Goal: Task Accomplishment & Management: Complete application form

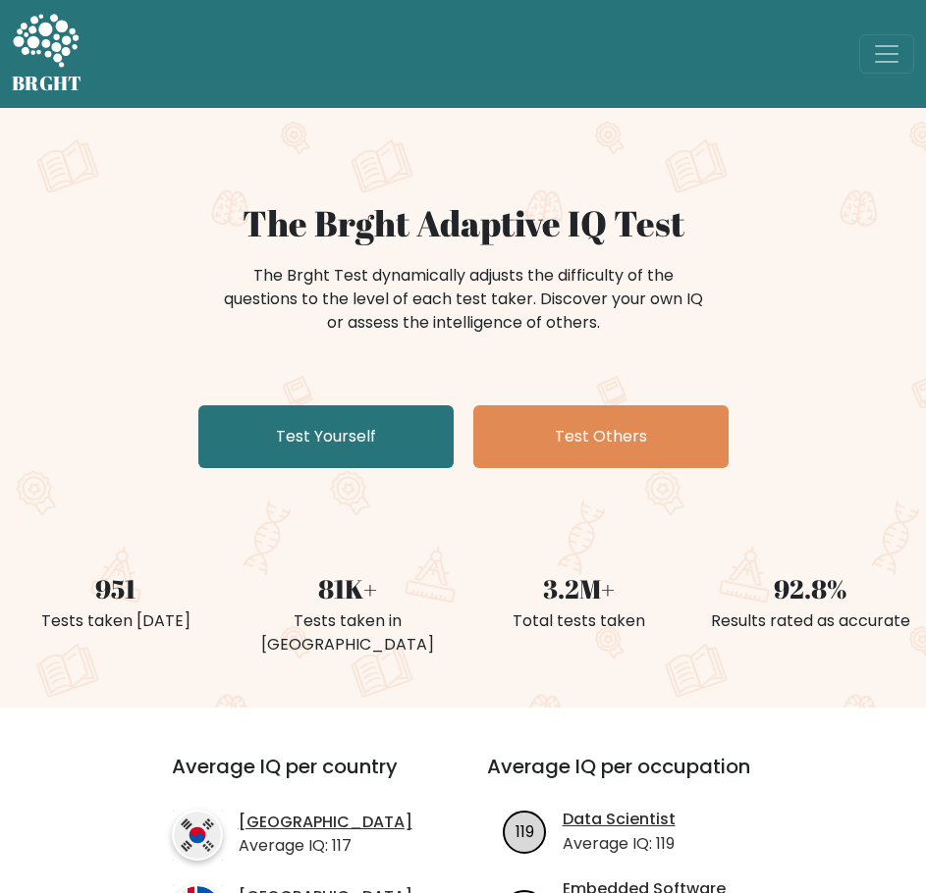
click at [311, 433] on link "Test Yourself" at bounding box center [325, 436] width 255 height 63
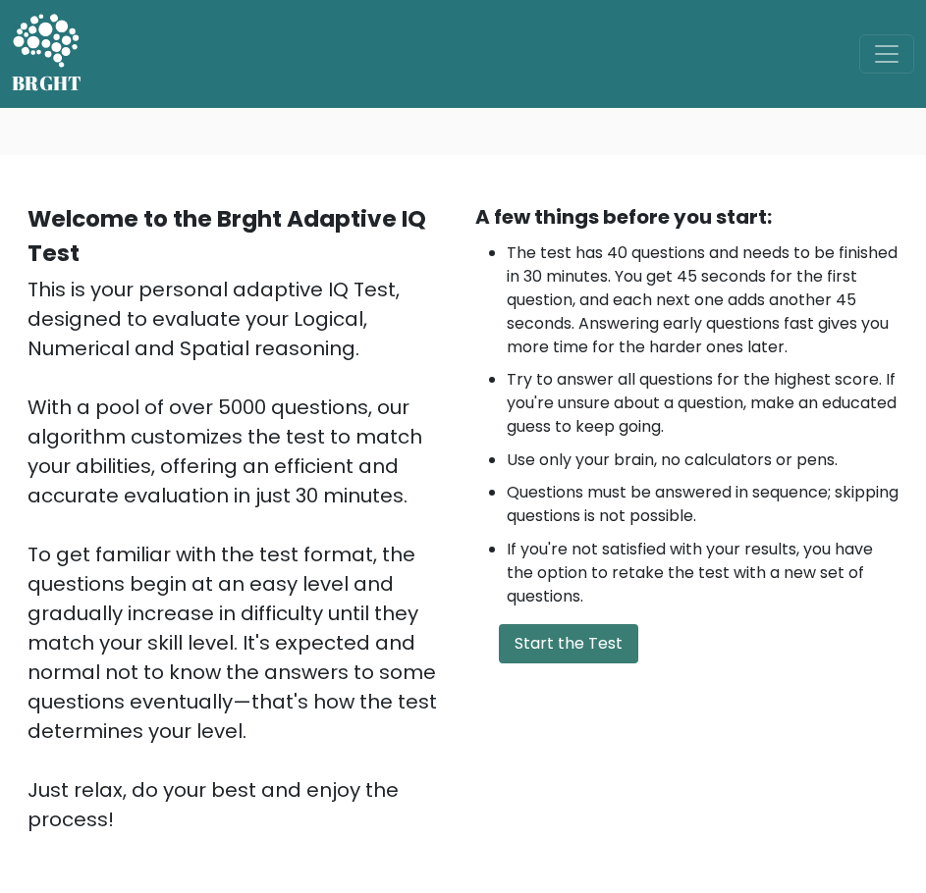
click at [533, 633] on button "Start the Test" at bounding box center [568, 643] width 139 height 39
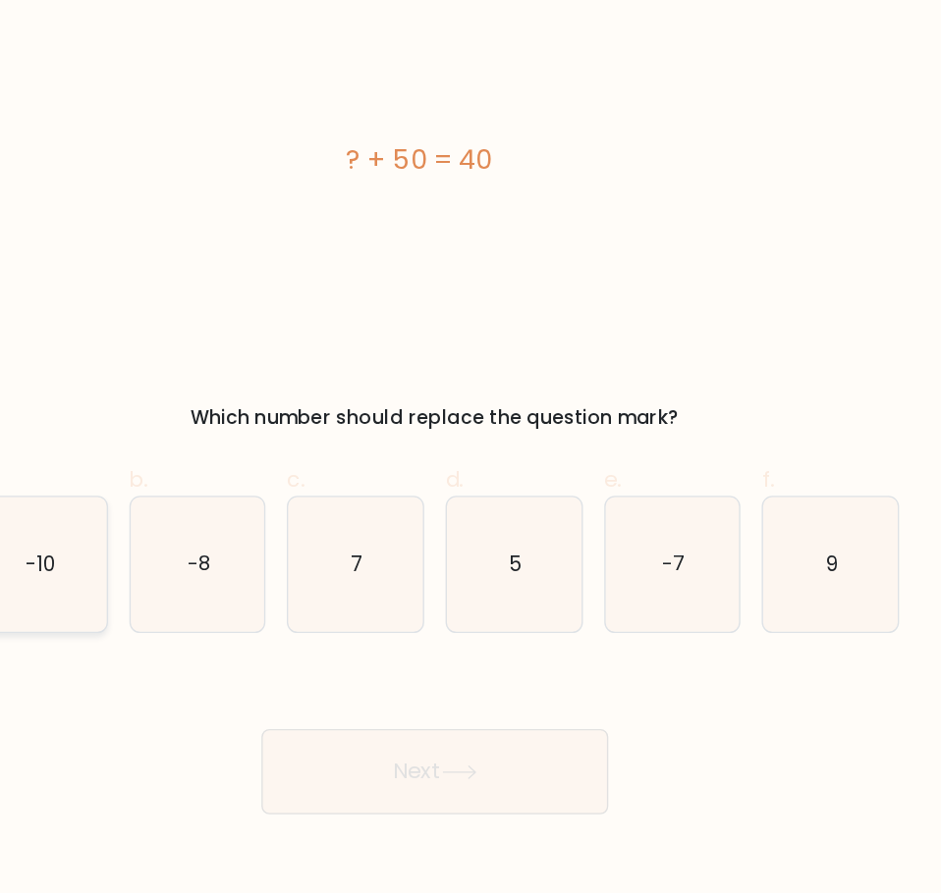
click at [202, 505] on icon "-10" at bounding box center [179, 492] width 99 height 99
click at [470, 459] on input "a. -10" at bounding box center [470, 453] width 1 height 13
radio input "true"
click at [514, 635] on button "Next" at bounding box center [470, 645] width 255 height 63
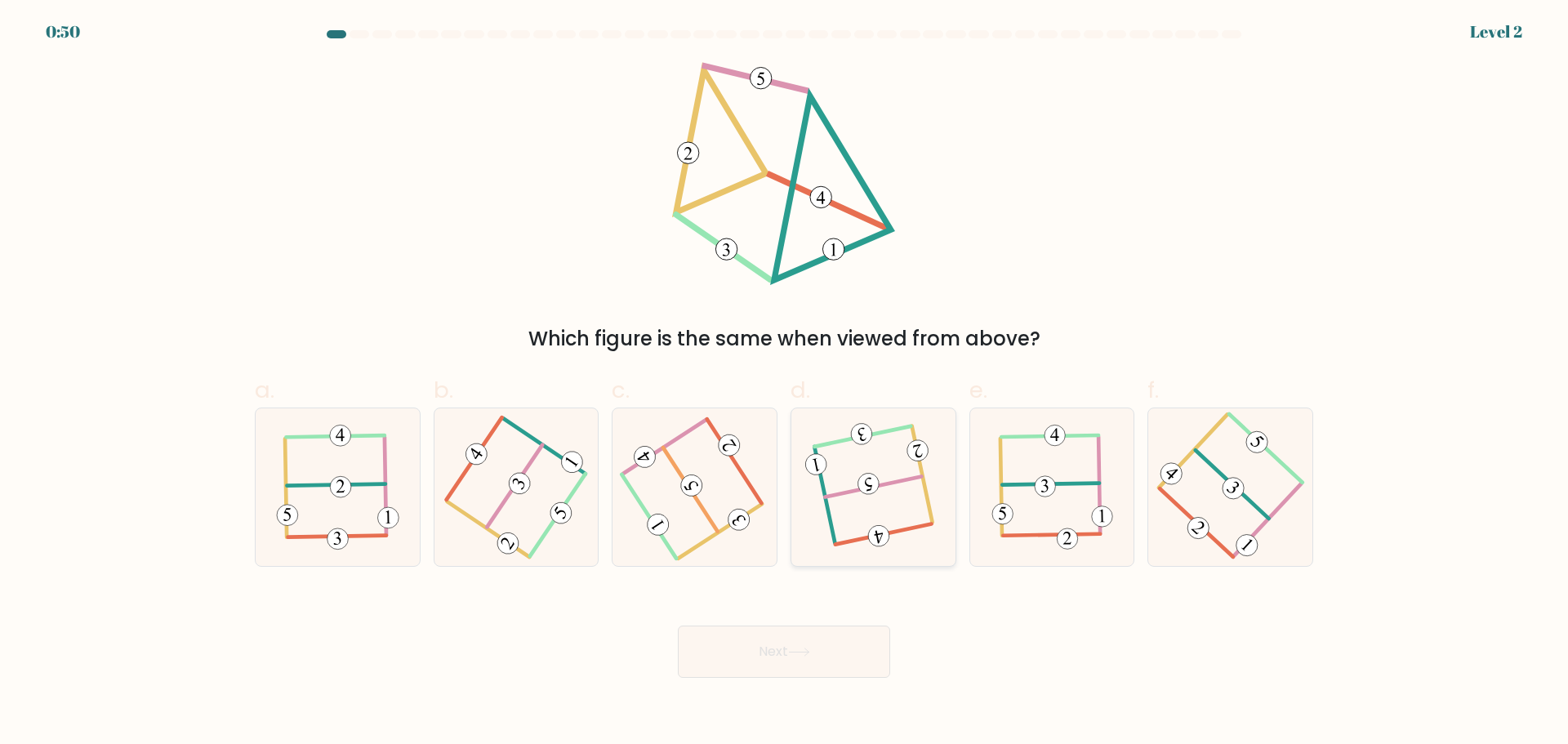
click at [782, 459] on icon at bounding box center [873, 487] width 124 height 126
click at [782, 383] on input "d." at bounding box center [784, 378] width 1 height 11
radio input "true"
click at [782, 650] on button "Next" at bounding box center [784, 652] width 212 height 52
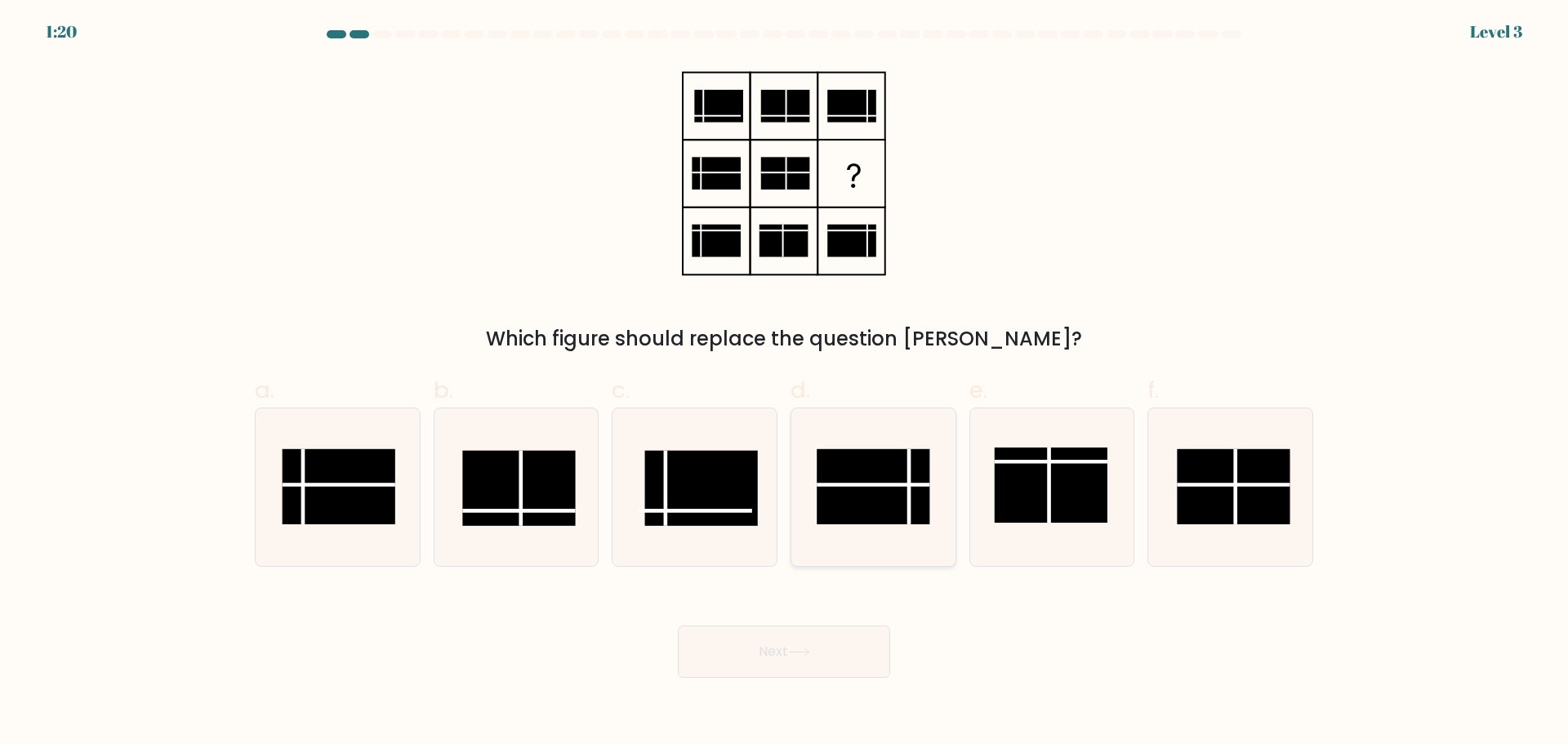
click at [782, 472] on rect at bounding box center [873, 486] width 112 height 75
click at [782, 383] on input "d." at bounding box center [784, 378] width 1 height 11
radio input "true"
click at [782, 641] on button "Next" at bounding box center [784, 652] width 212 height 52
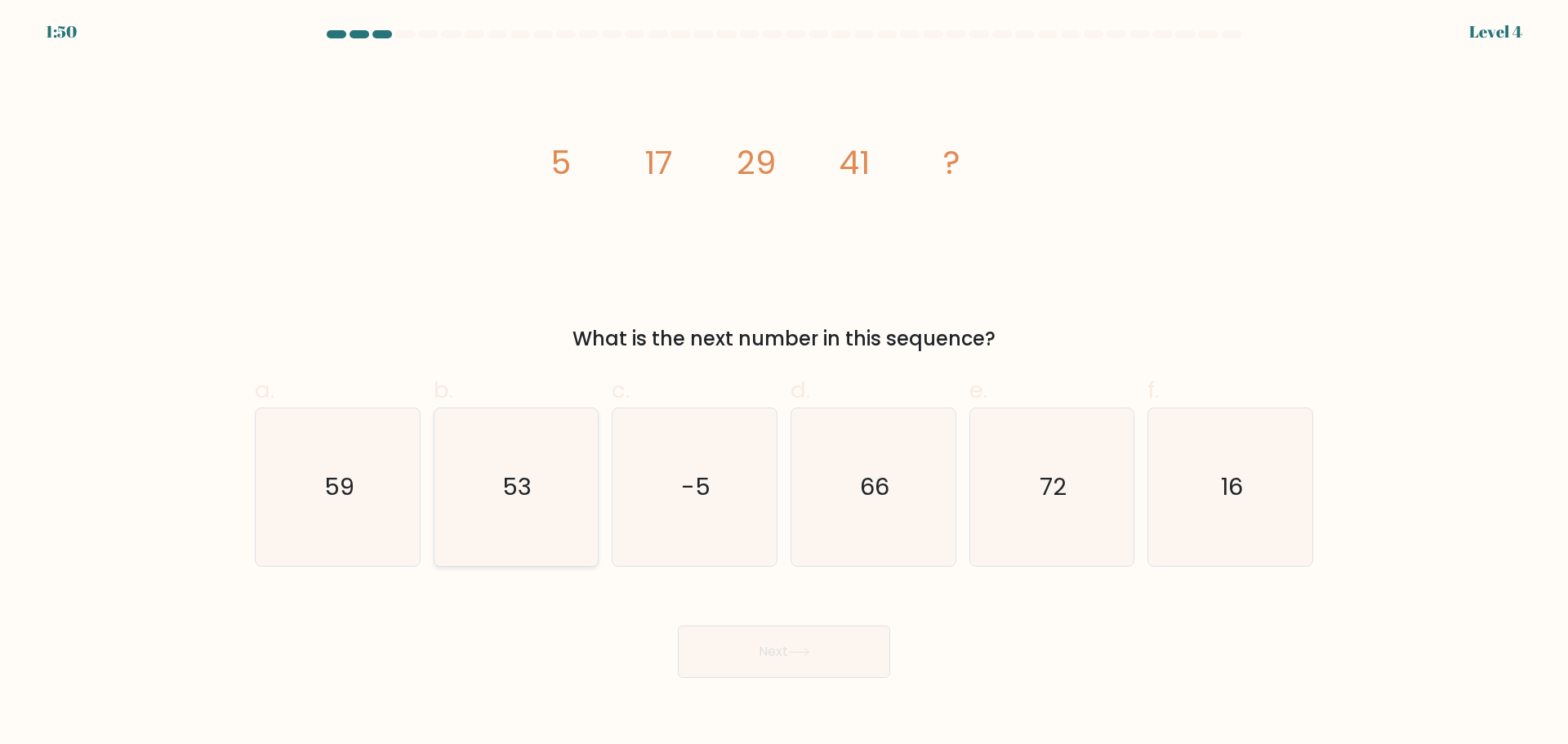
click at [525, 459] on icon "53" at bounding box center [515, 487] width 157 height 157
click at [782, 383] on input "b. 53" at bounding box center [784, 378] width 1 height 11
radio input "true"
click at [779, 640] on button "Next" at bounding box center [784, 652] width 212 height 52
click at [779, 648] on button "Next" at bounding box center [784, 652] width 212 height 52
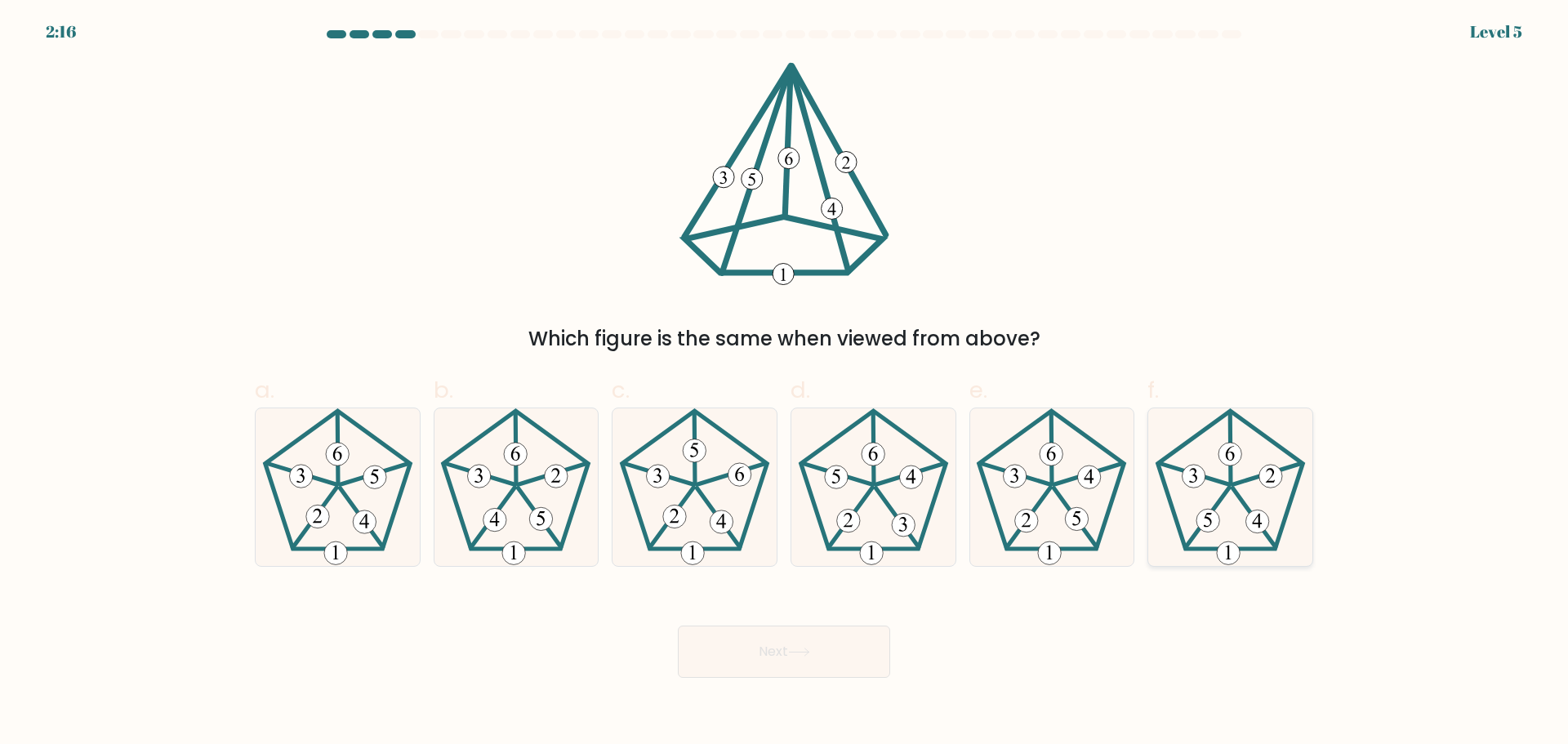
drag, startPoint x: 1238, startPoint y: 491, endPoint x: 1236, endPoint y: 475, distance: 16.1
click at [782, 475] on icon at bounding box center [1229, 487] width 157 height 157
click at [782, 383] on input "f." at bounding box center [784, 378] width 1 height 11
radio input "true"
click at [782, 661] on button "Next" at bounding box center [784, 652] width 212 height 52
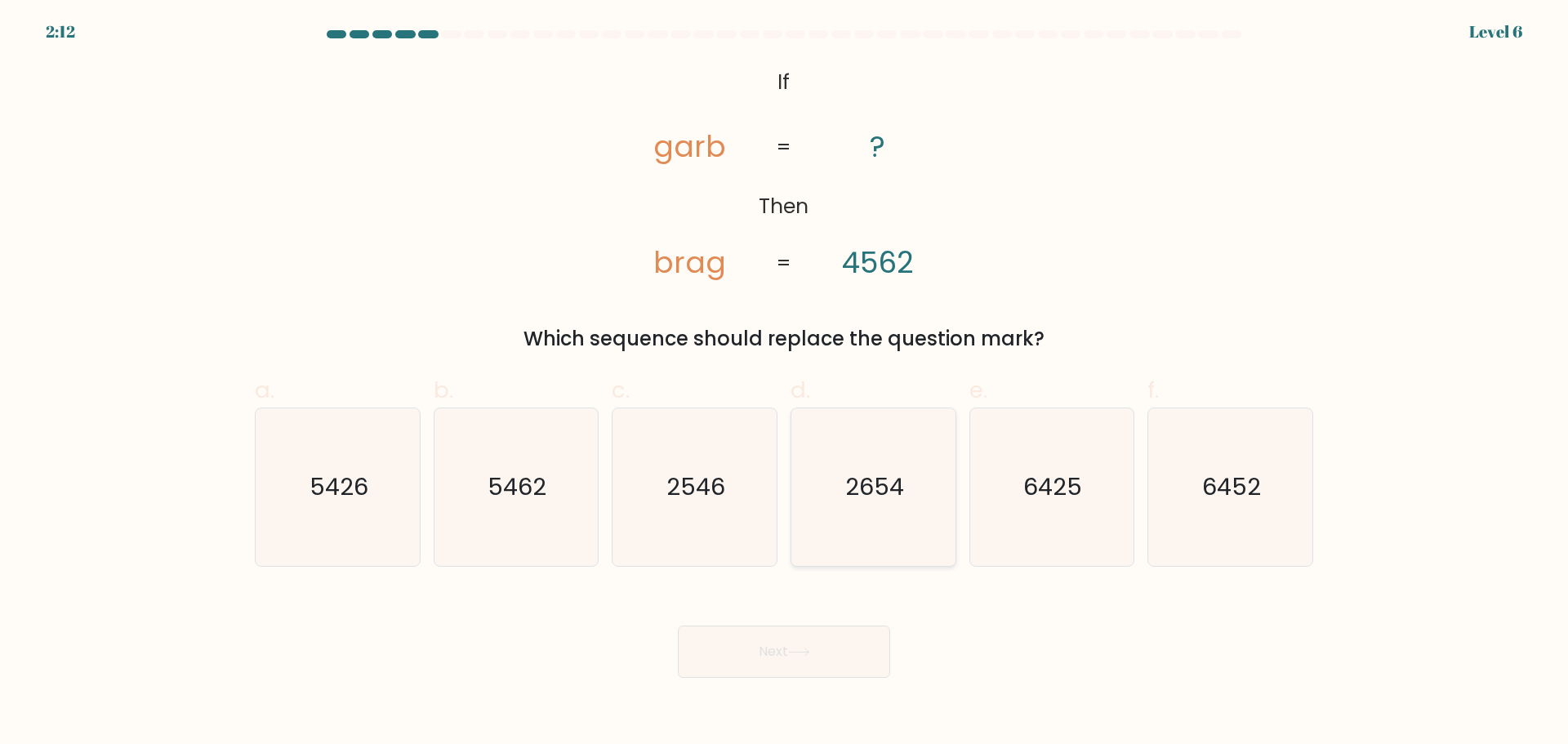
click at [782, 447] on icon "2654" at bounding box center [873, 487] width 157 height 157
click at [782, 383] on input "d. 2654" at bounding box center [784, 378] width 1 height 11
radio input "true"
click at [782, 650] on button "Next" at bounding box center [784, 652] width 212 height 52
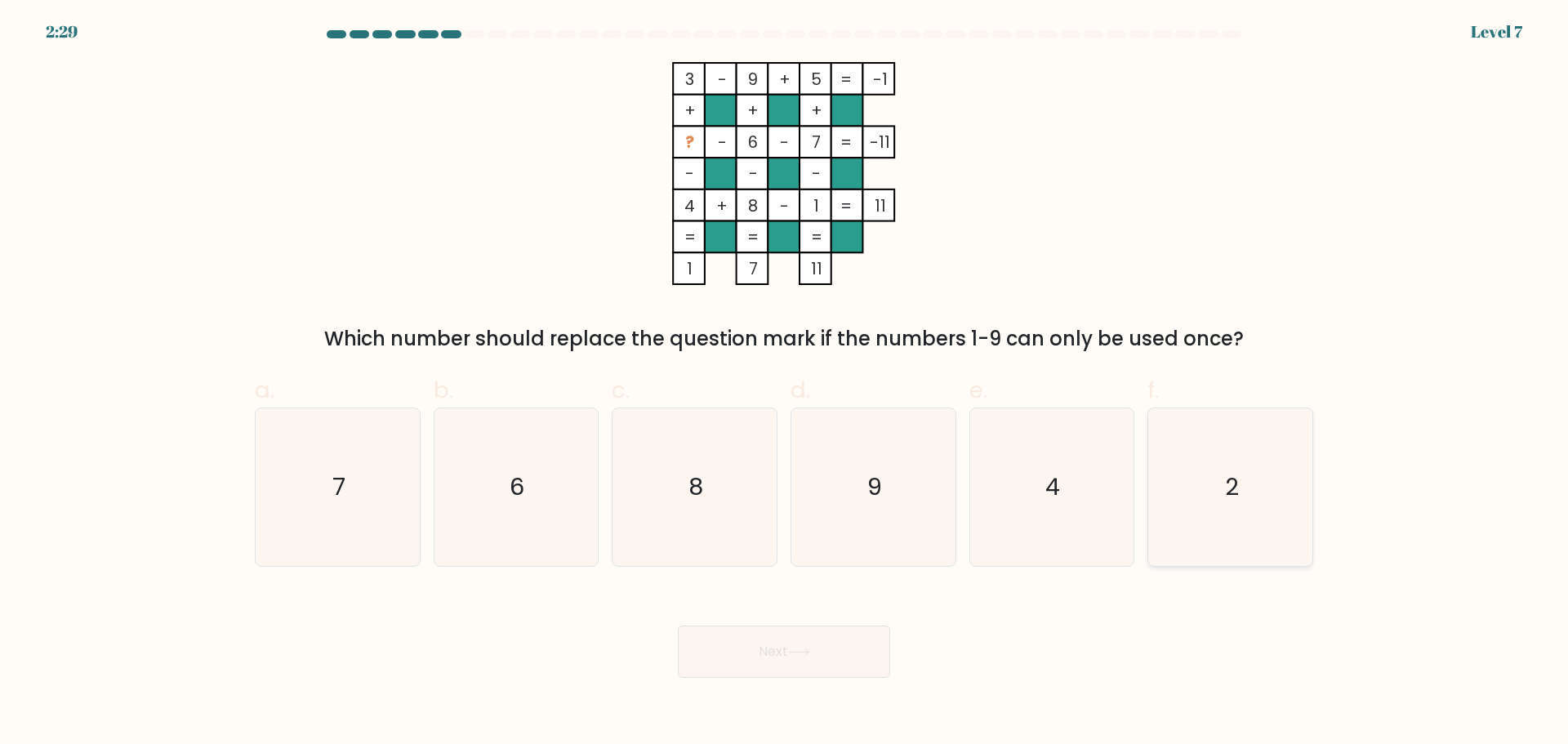
click at [782, 476] on icon "2" at bounding box center [1229, 487] width 157 height 157
click at [782, 383] on input "f. 2" at bounding box center [784, 378] width 1 height 11
radio input "true"
click at [782, 662] on button "Next" at bounding box center [784, 652] width 212 height 52
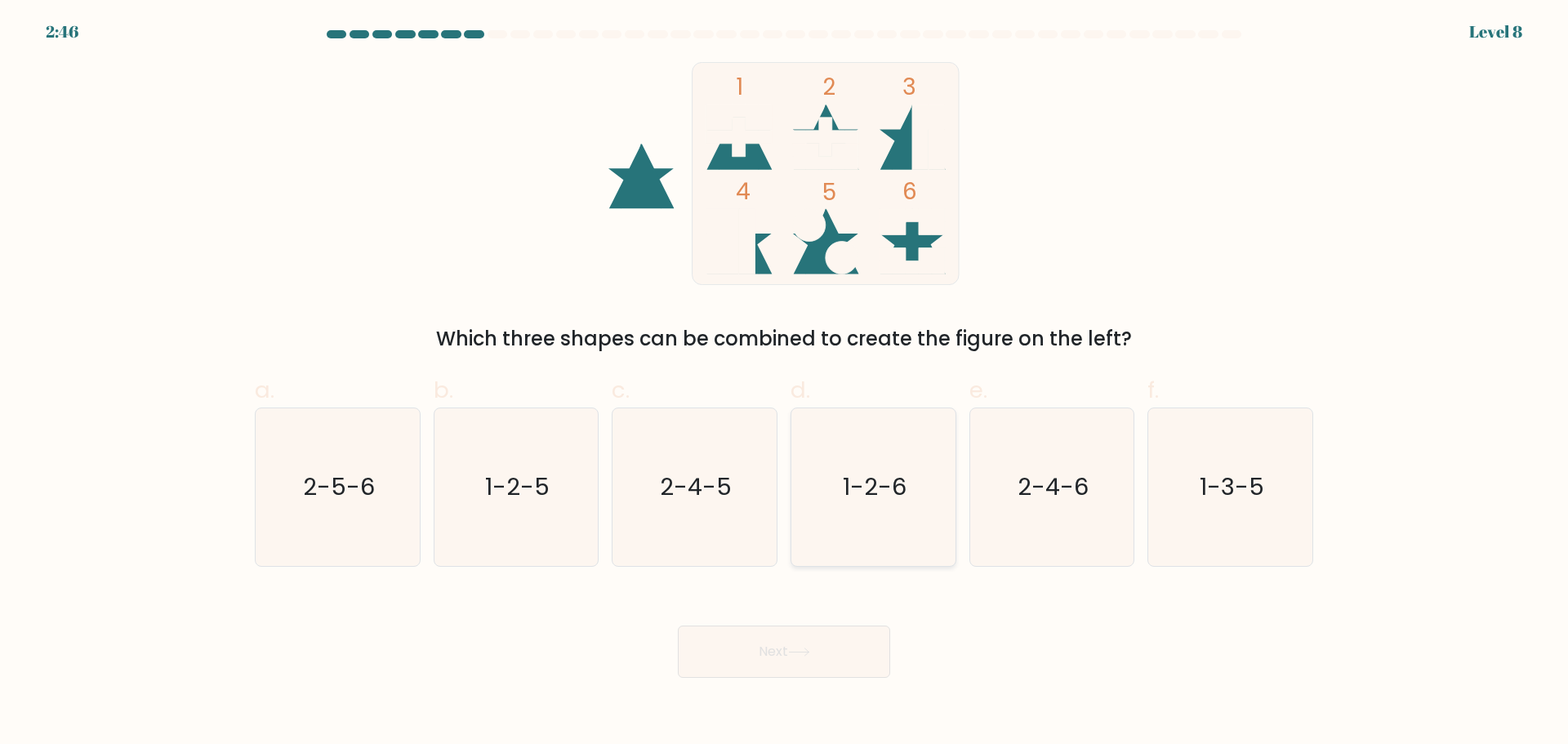
click at [782, 479] on text "1-2-6" at bounding box center [874, 486] width 64 height 32
click at [782, 383] on input "d. 1-2-6" at bounding box center [784, 378] width 1 height 11
radio input "true"
click at [782, 652] on button "Next" at bounding box center [784, 652] width 212 height 52
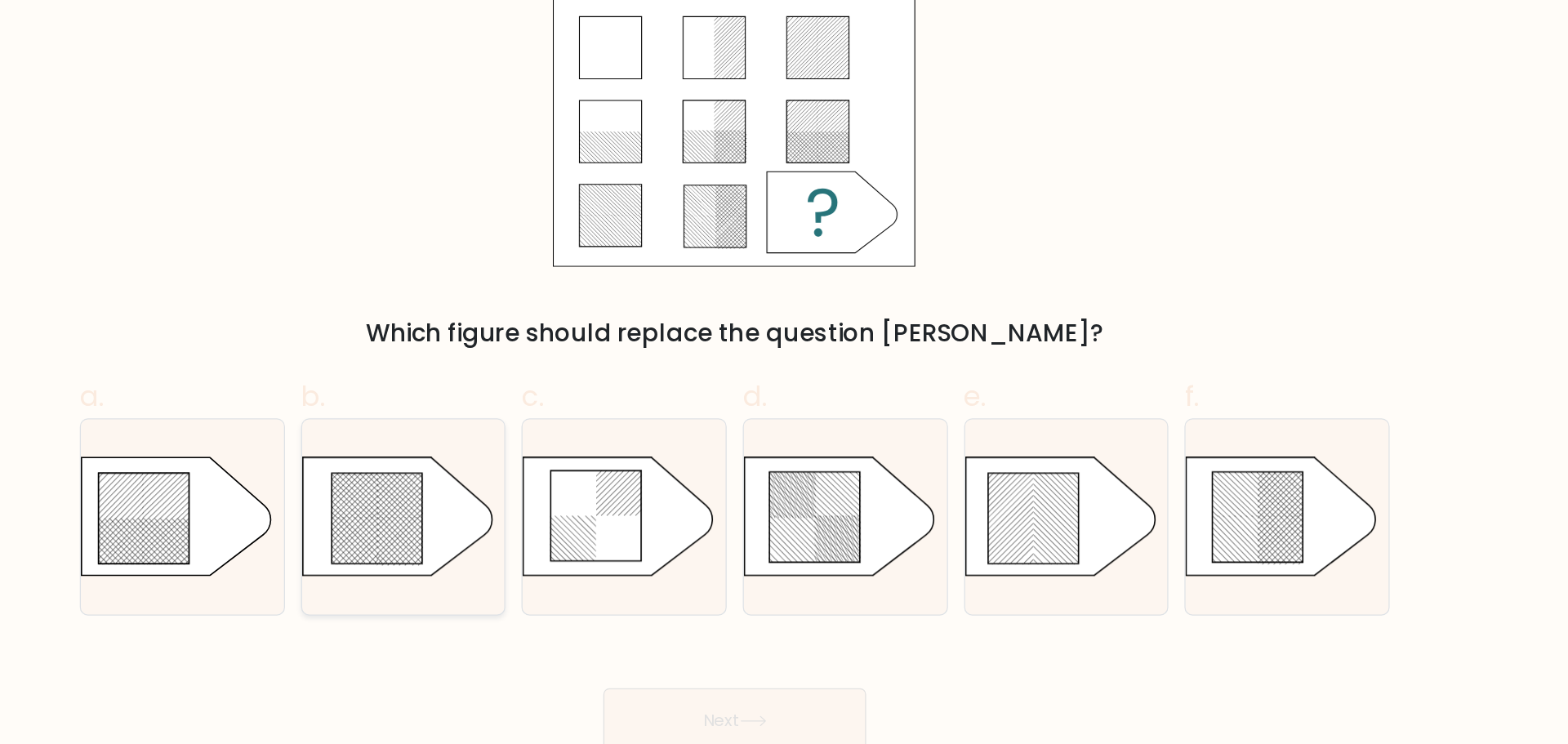
click at [496, 469] on icon at bounding box center [495, 489] width 73 height 73
click at [782, 383] on input "b." at bounding box center [784, 378] width 1 height 11
radio input "true"
click at [782, 649] on button "Next" at bounding box center [784, 652] width 212 height 52
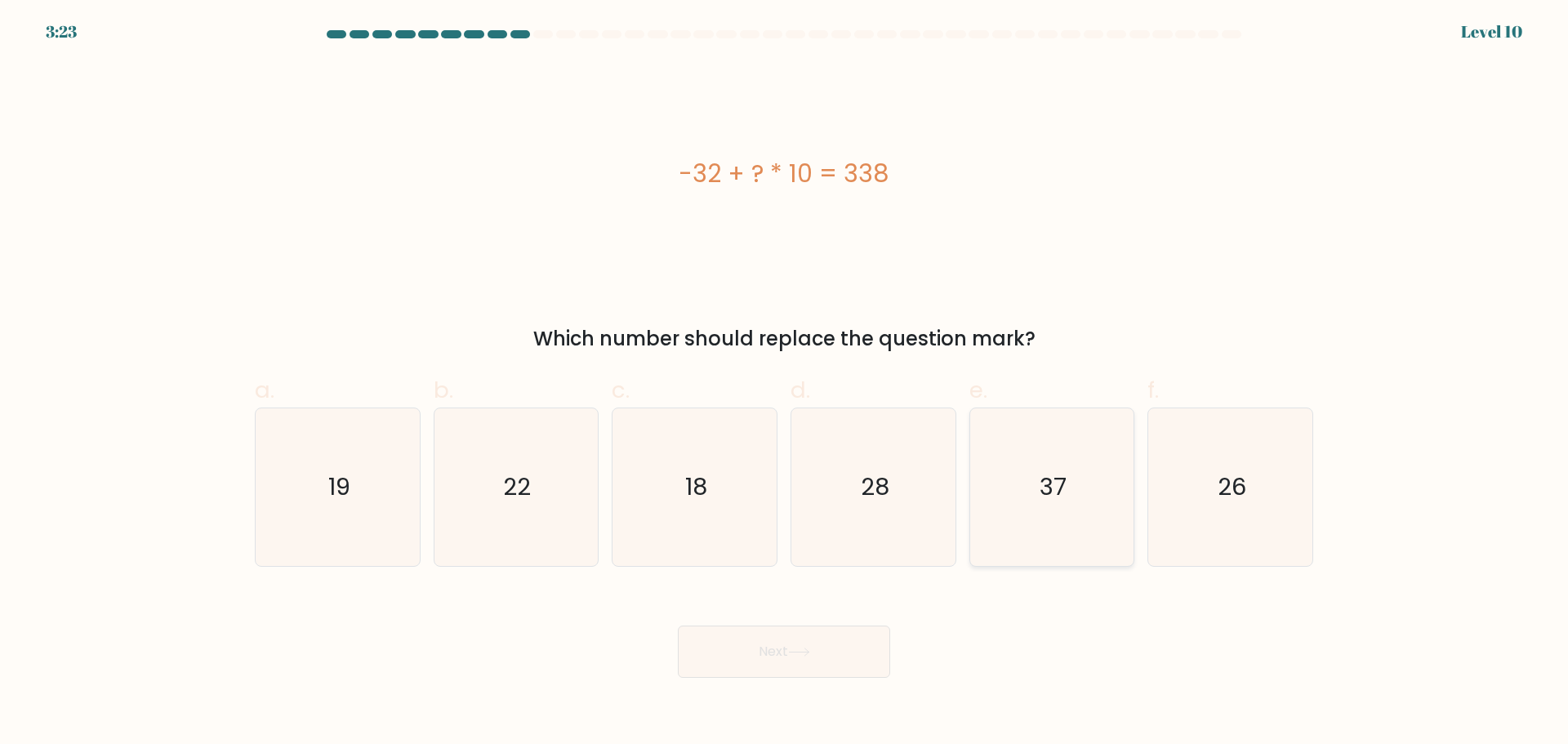
click at [782, 493] on icon "37" at bounding box center [1051, 487] width 157 height 157
click at [782, 383] on input "e. 37" at bounding box center [784, 378] width 1 height 11
radio input "true"
click at [782, 649] on icon at bounding box center [799, 652] width 20 height 7
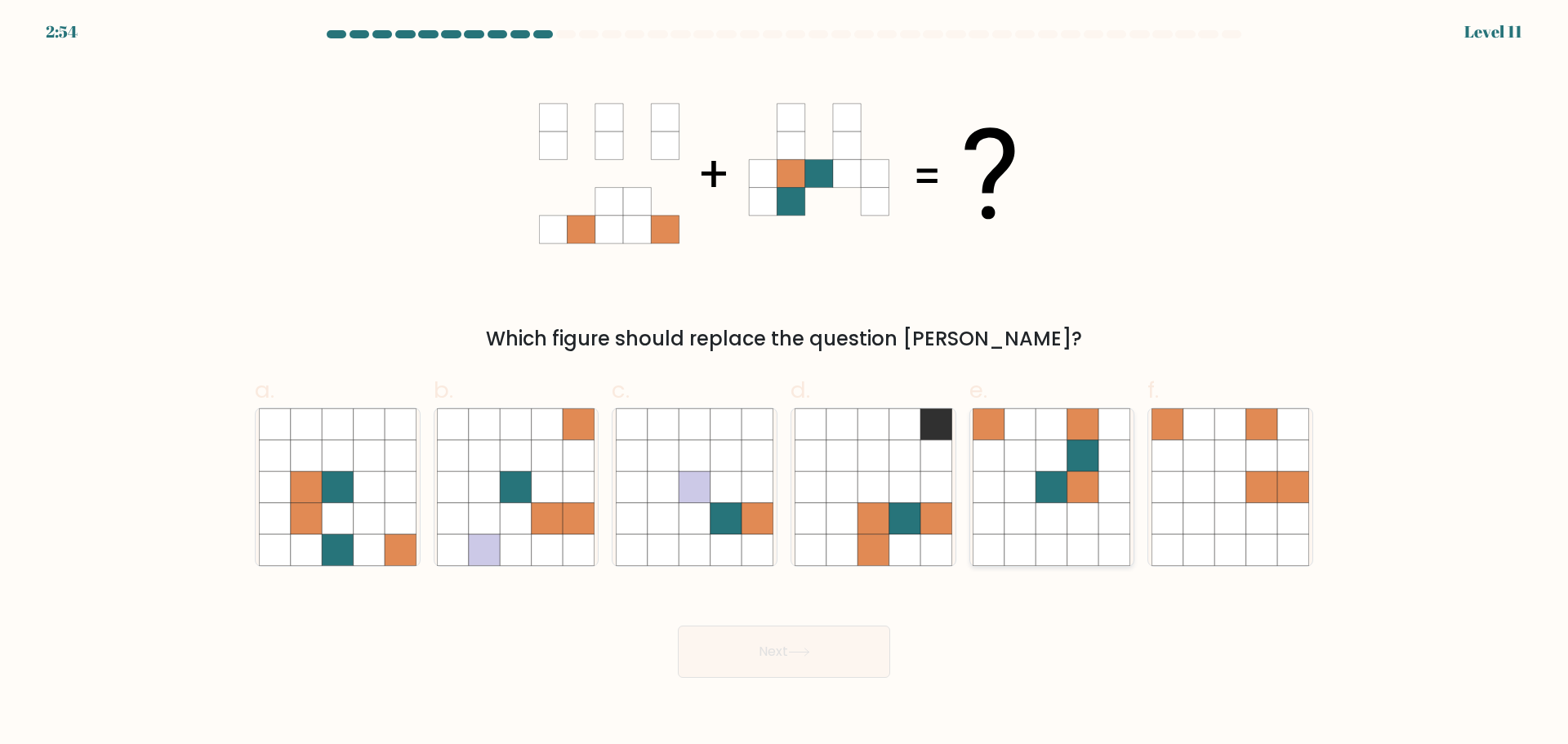
click at [782, 480] on icon at bounding box center [988, 486] width 31 height 31
click at [782, 383] on input "e." at bounding box center [784, 378] width 1 height 11
radio input "true"
click at [782, 640] on button "Next" at bounding box center [784, 652] width 212 height 52
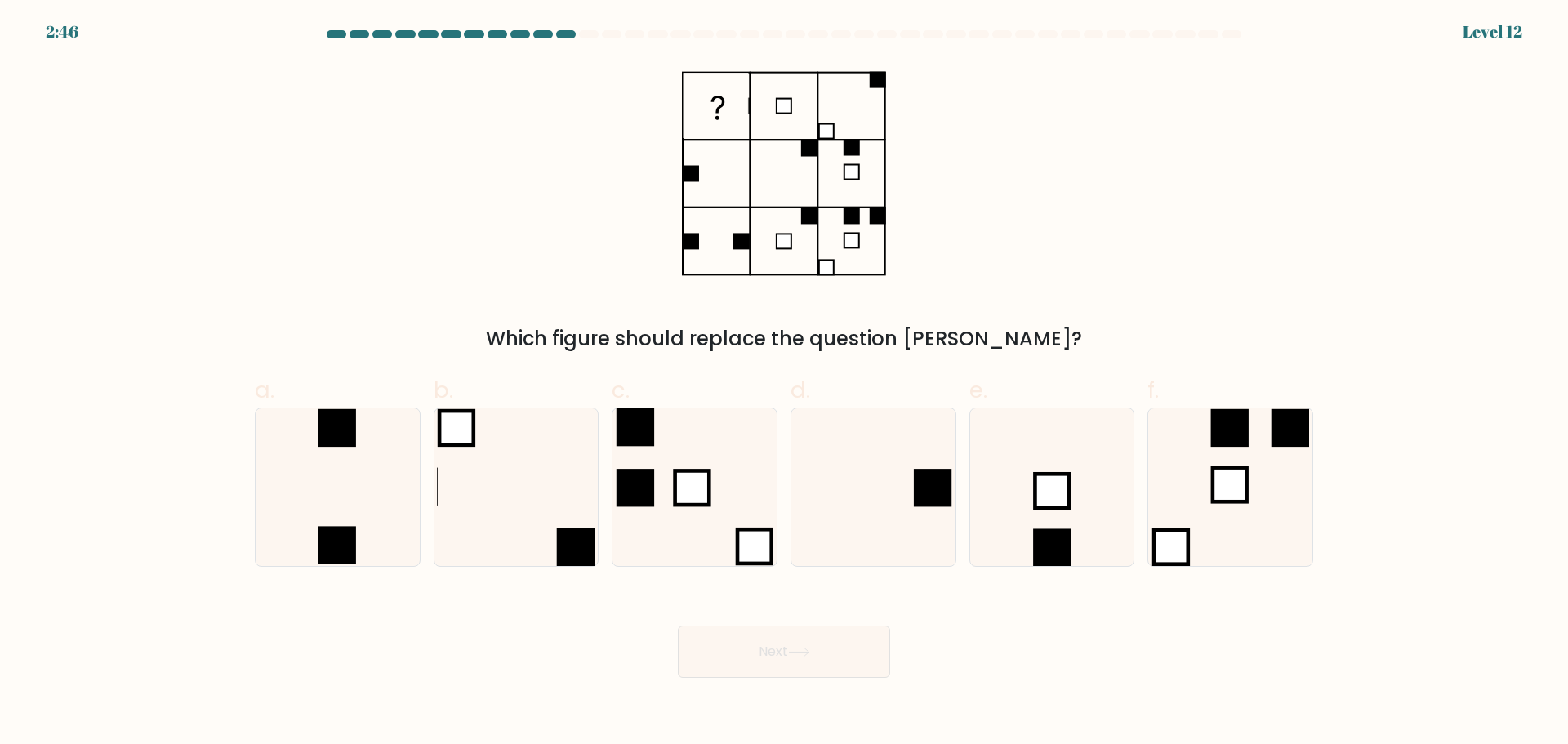
drag, startPoint x: 531, startPoint y: 335, endPoint x: 1040, endPoint y: 297, distance: 510.4
click at [782, 297] on div "Which figure should replace the question mark?" at bounding box center [784, 208] width 1078 height 291
copy div "Which figure should replace the question mark?"
click at [782, 370] on div "a. b. c." at bounding box center [784, 463] width 1071 height 206
click at [782, 490] on icon at bounding box center [873, 487] width 157 height 157
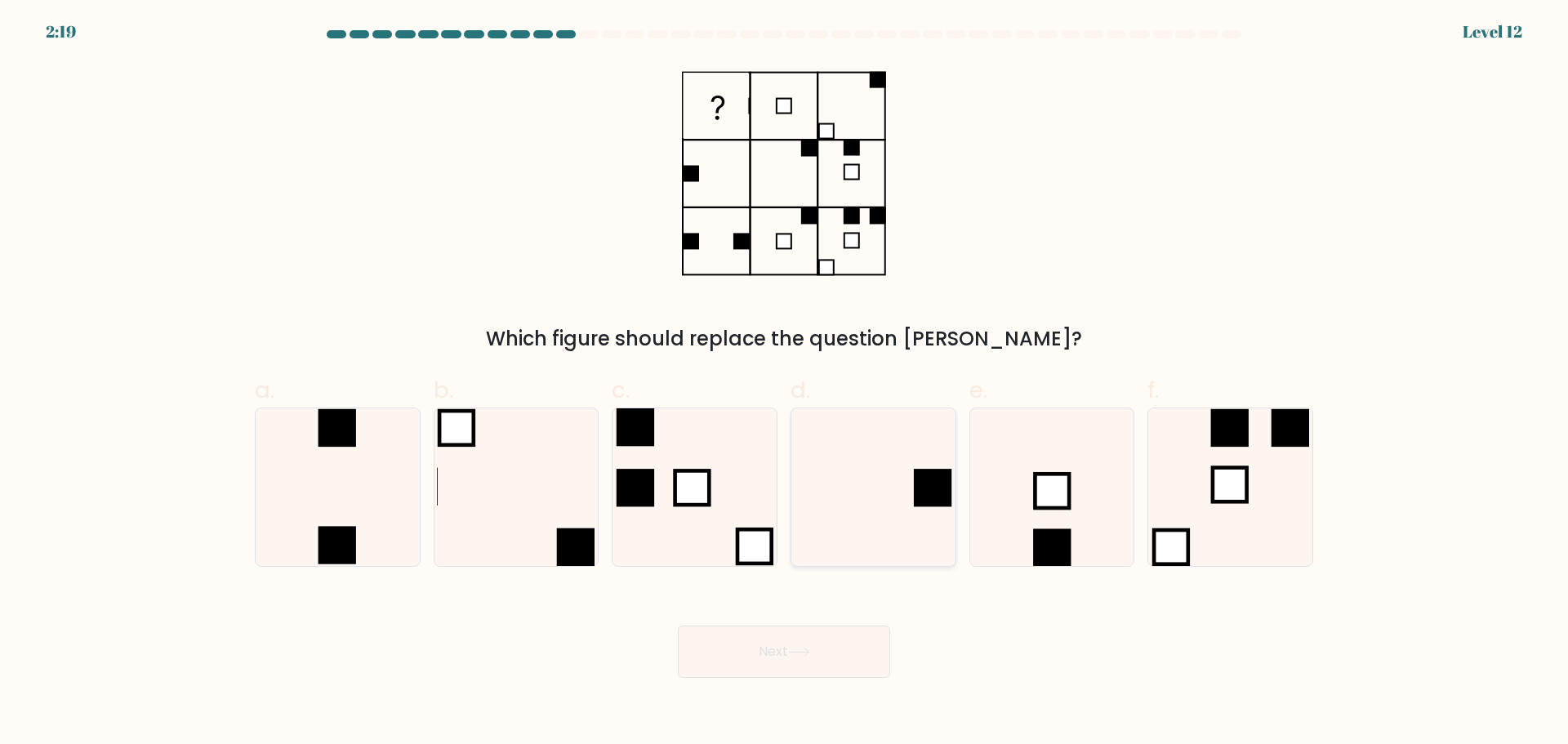
click at [782, 383] on input "d." at bounding box center [784, 378] width 1 height 11
radio input "true"
click at [782, 659] on button "Next" at bounding box center [784, 652] width 212 height 52
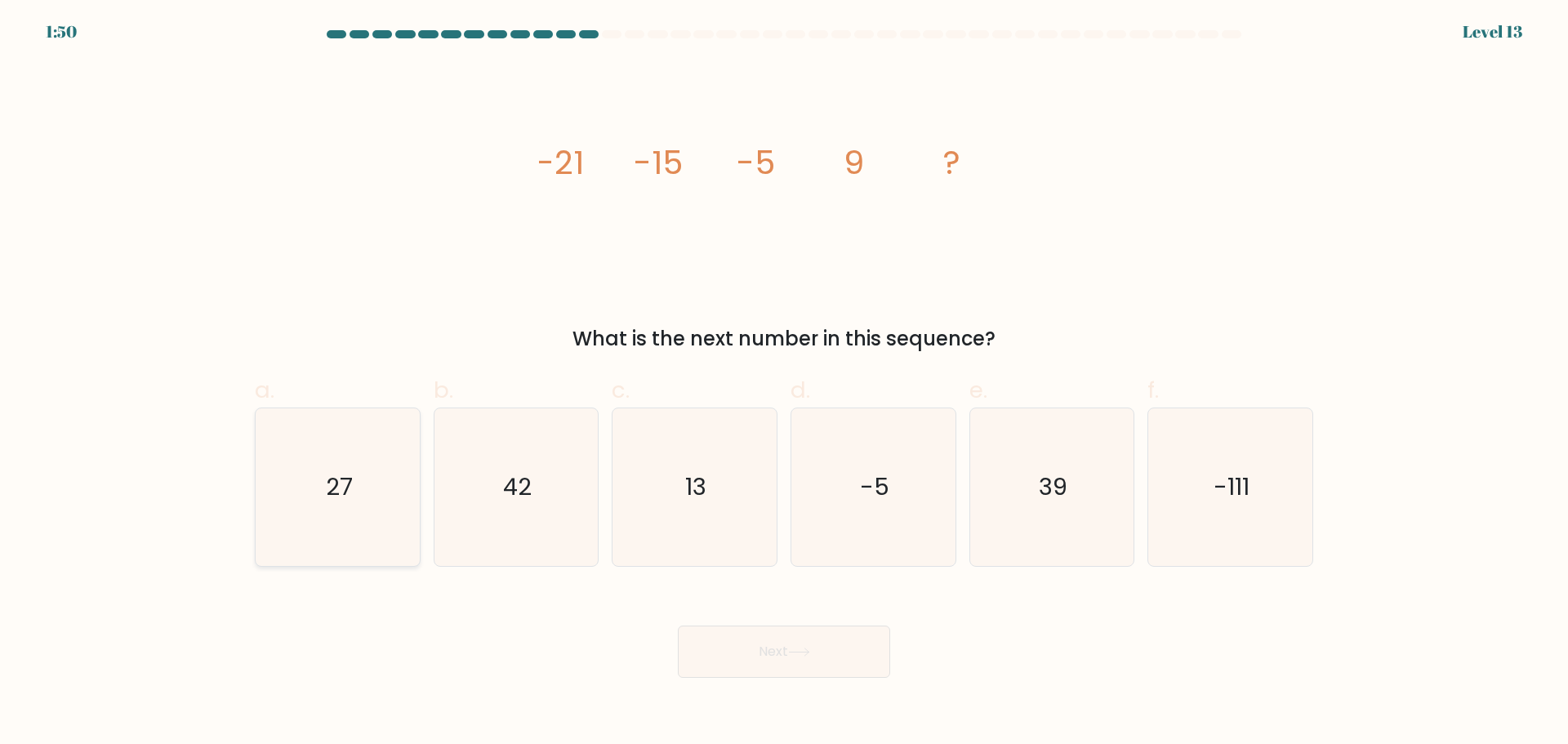
click at [331, 489] on text "27" at bounding box center [339, 486] width 27 height 32
click at [782, 383] on input "a. 27" at bounding box center [784, 378] width 1 height 11
radio input "true"
click at [782, 645] on button "Next" at bounding box center [784, 652] width 212 height 52
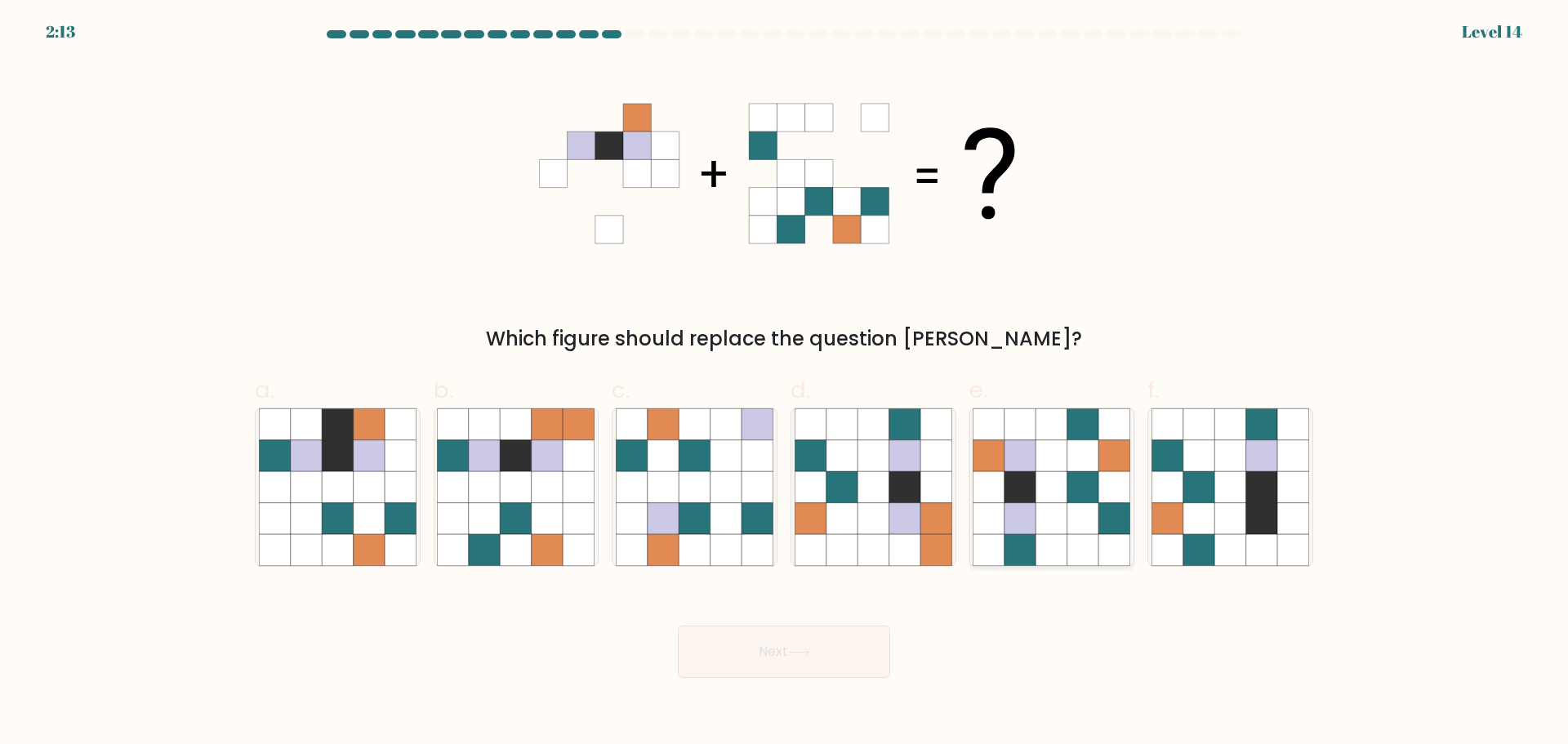
click at [782, 469] on icon at bounding box center [1051, 454] width 31 height 31
click at [782, 383] on input "e." at bounding box center [784, 378] width 1 height 11
radio input "true"
click at [754, 655] on button "Next" at bounding box center [784, 652] width 212 height 52
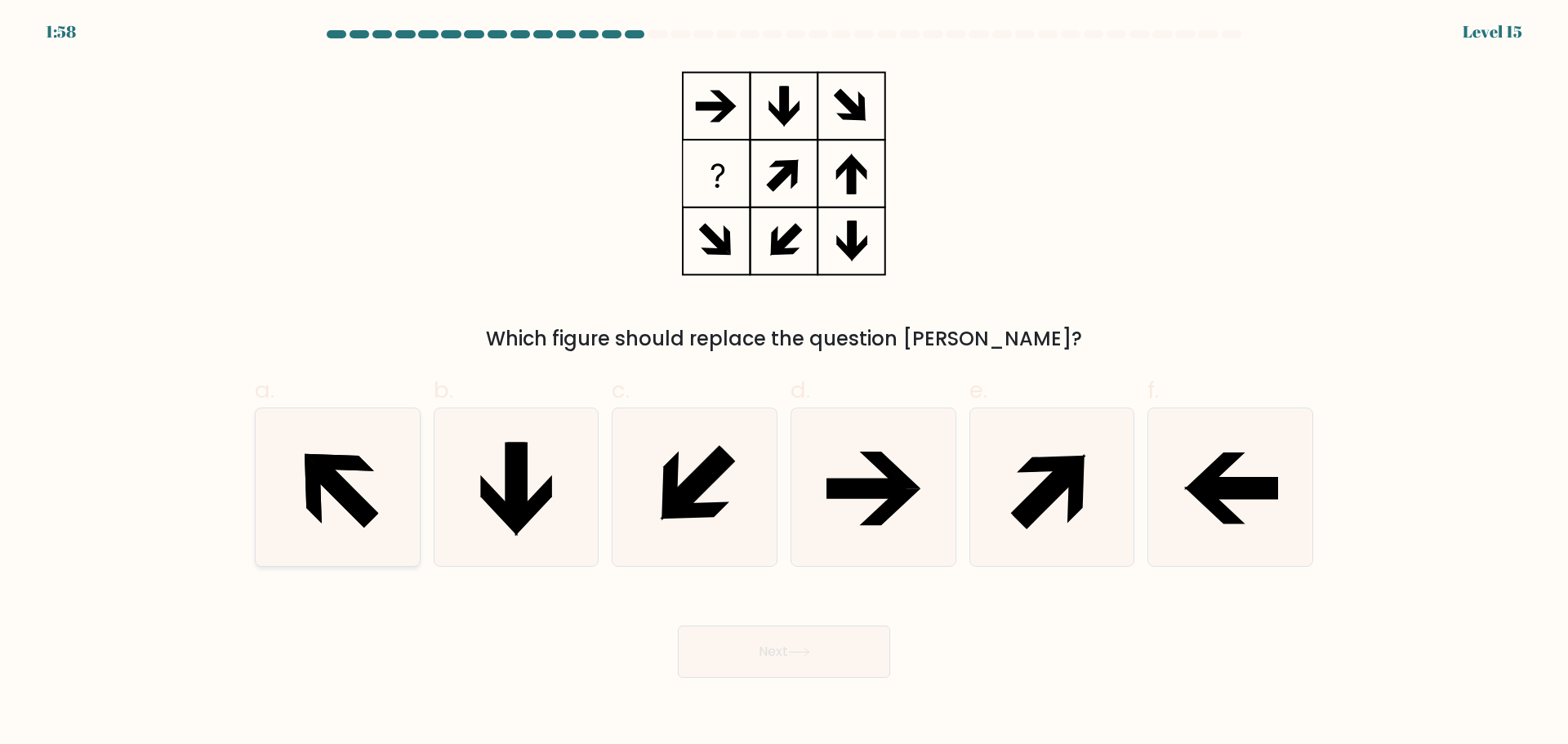
click at [318, 513] on icon at bounding box center [313, 488] width 17 height 69
click at [782, 383] on input "a." at bounding box center [784, 378] width 1 height 11
radio input "true"
click at [782, 650] on icon at bounding box center [799, 652] width 22 height 9
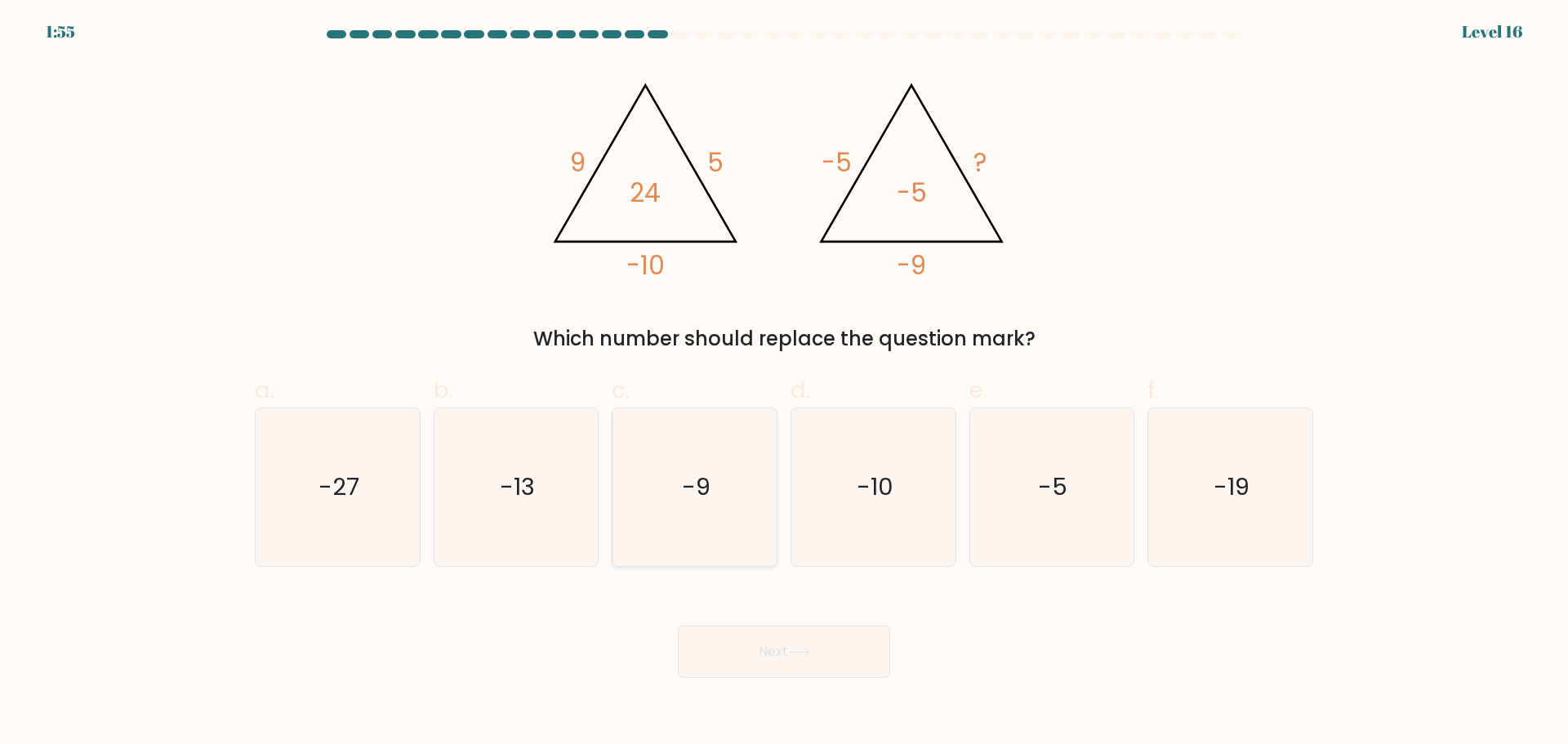
click at [683, 476] on text "-9" at bounding box center [696, 486] width 28 height 32
click at [782, 383] on input "c. -9" at bounding box center [784, 378] width 1 height 11
radio input "true"
click at [782, 671] on button "Next" at bounding box center [784, 652] width 212 height 52
